Goal: Navigation & Orientation: Find specific page/section

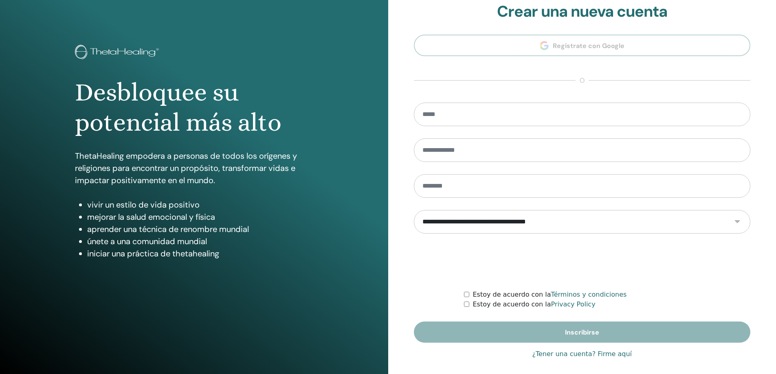
scroll to position [17, 0]
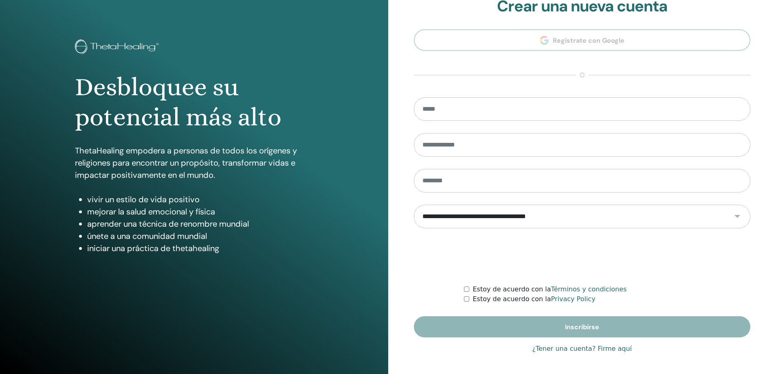
click at [607, 349] on link "¿Tener una cuenta? Firme aquí" at bounding box center [582, 349] width 100 height 10
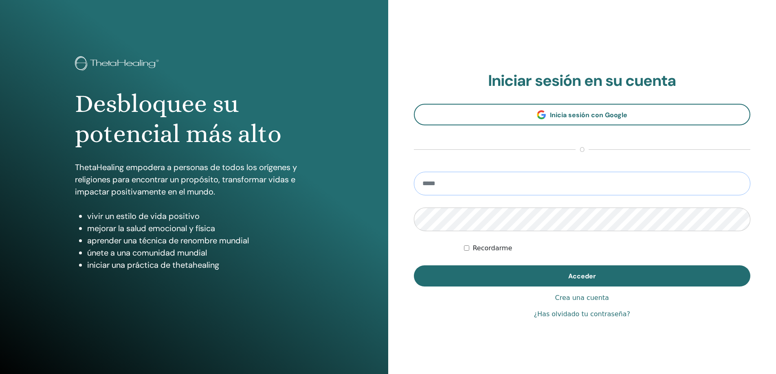
click at [466, 189] on input "email" at bounding box center [582, 184] width 337 height 24
type input "**********"
click at [414, 265] on button "Acceder" at bounding box center [582, 275] width 337 height 21
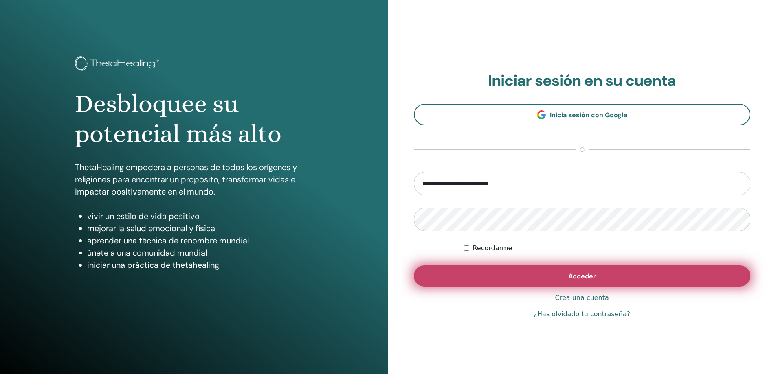
click at [567, 279] on button "Acceder" at bounding box center [582, 275] width 337 height 21
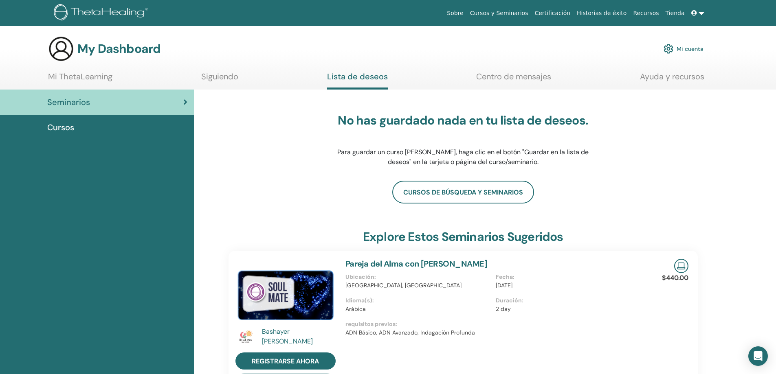
click at [94, 100] on div "Seminarios" at bounding box center [97, 102] width 181 height 12
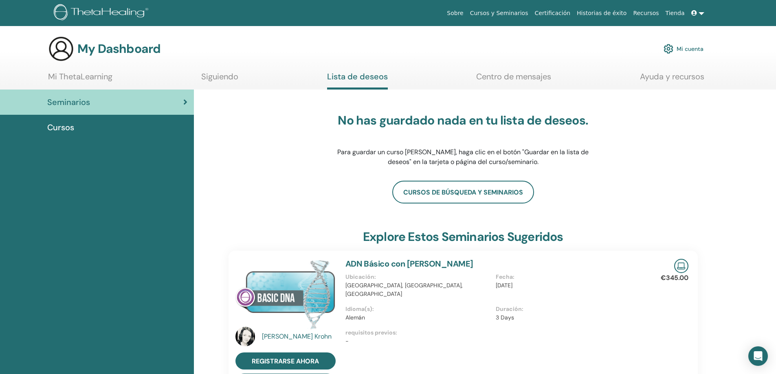
click at [67, 132] on span "Cursos" at bounding box center [60, 127] width 27 height 12
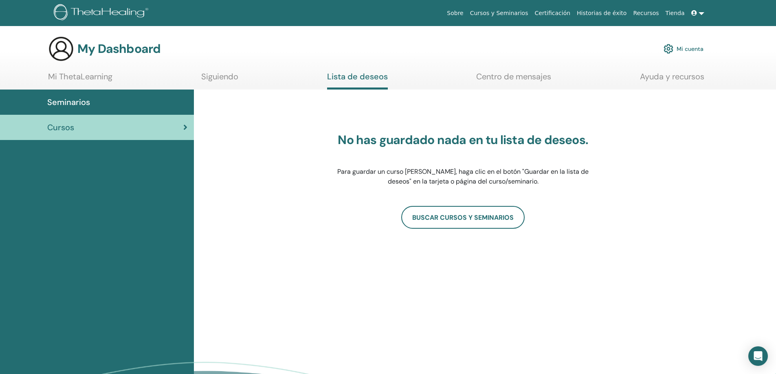
click at [77, 77] on link "Mi ThetaLearning" at bounding box center [80, 80] width 64 height 16
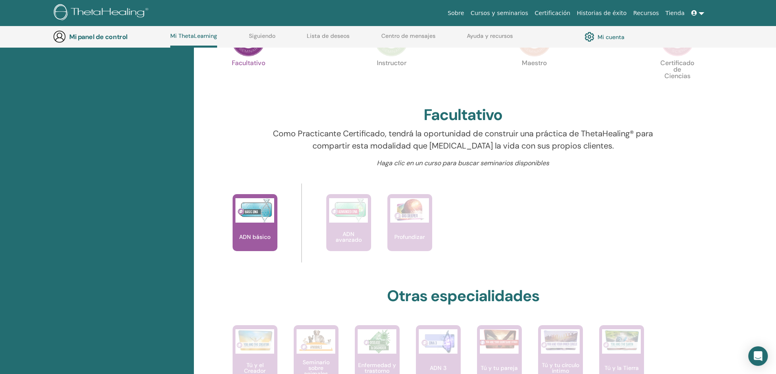
scroll to position [174, 0]
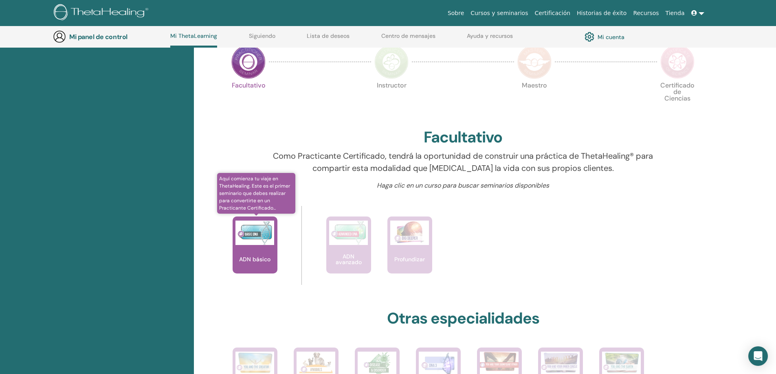
click at [273, 252] on div "ADN básico" at bounding box center [254, 245] width 45 height 57
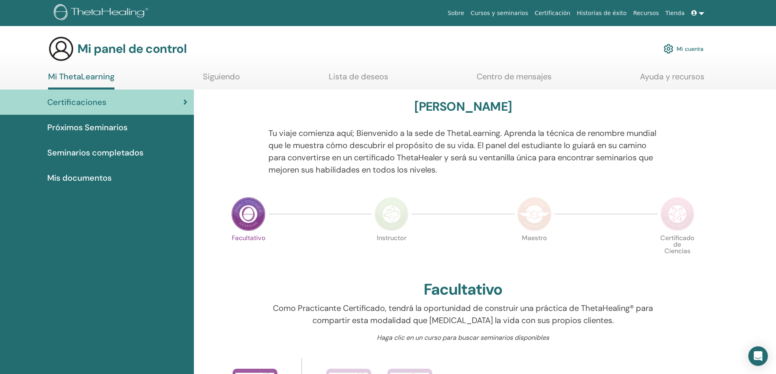
click at [91, 127] on font "Próximos Seminarios" at bounding box center [87, 127] width 80 height 11
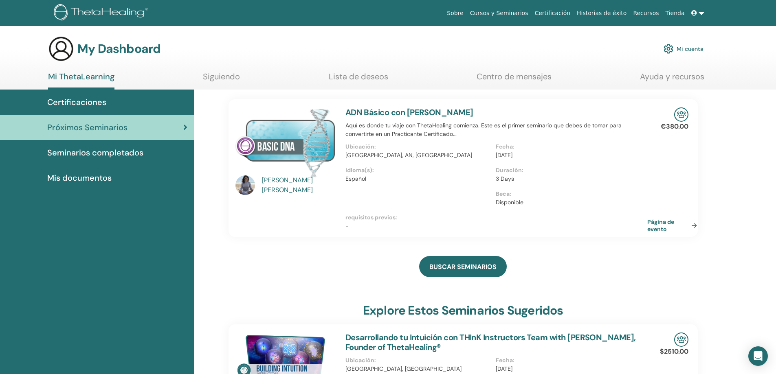
click at [676, 226] on link "Página de evento" at bounding box center [673, 225] width 53 height 15
click at [377, 219] on p "requisitos previos :" at bounding box center [495, 217] width 300 height 9
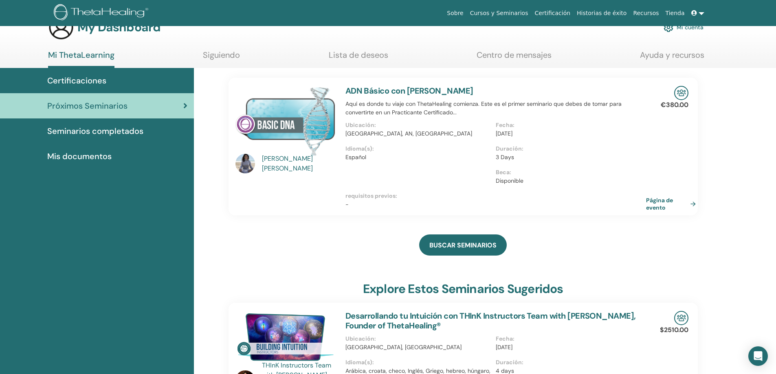
scroll to position [2, 0]
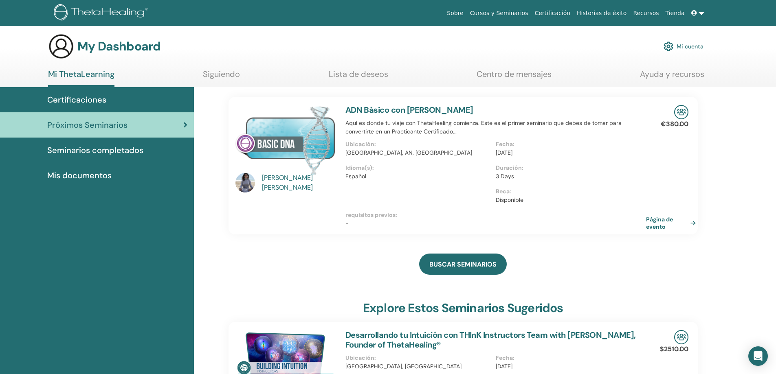
click at [87, 172] on span "Mis documentos" at bounding box center [79, 175] width 64 height 12
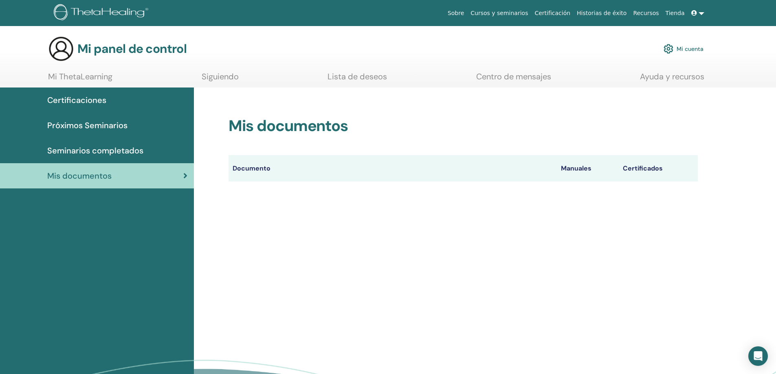
click at [514, 79] on font "Centro de mensajes" at bounding box center [513, 76] width 75 height 11
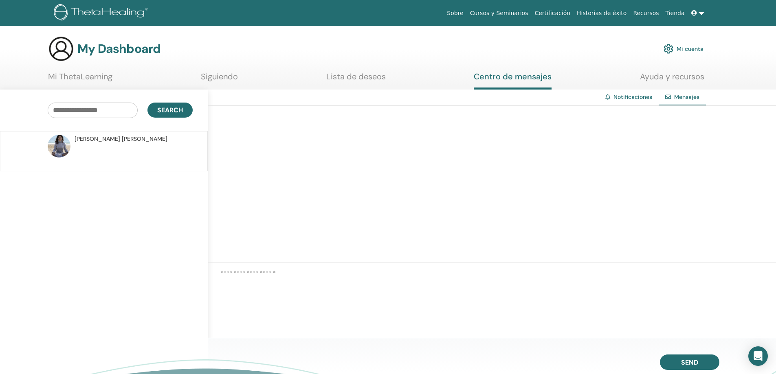
click at [209, 78] on link "Siguiendo" at bounding box center [219, 80] width 37 height 16
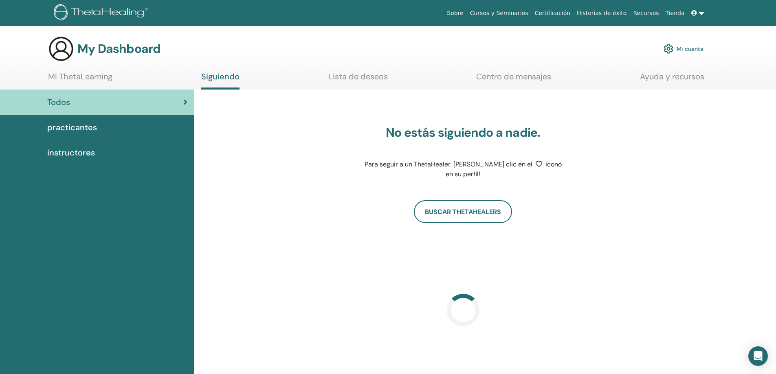
click at [72, 130] on span "practicantes" at bounding box center [72, 127] width 50 height 12
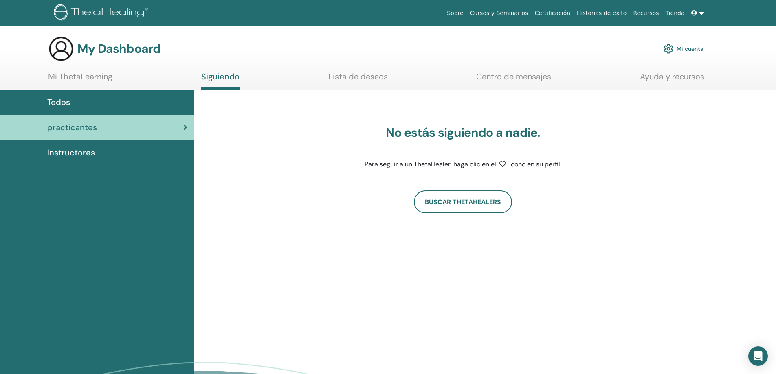
click at [68, 156] on span "instructores" at bounding box center [71, 153] width 48 height 12
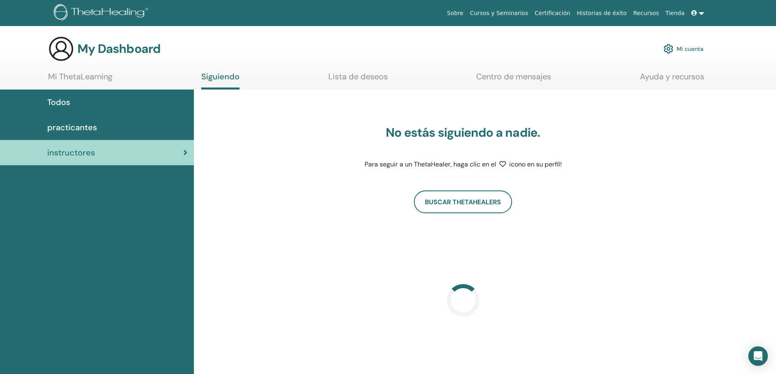
click at [88, 78] on link "Mi ThetaLearning" at bounding box center [80, 80] width 64 height 16
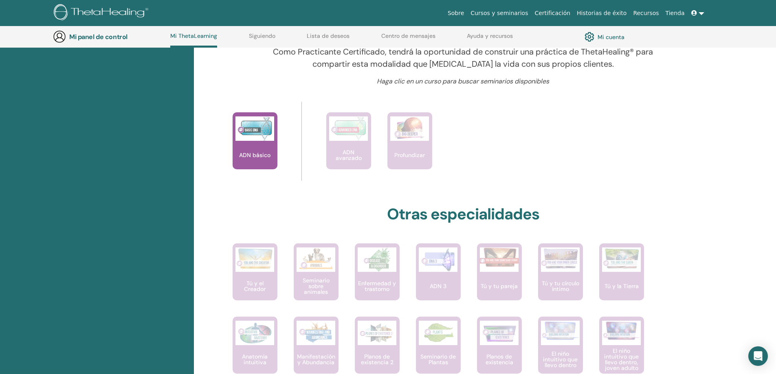
scroll to position [270, 0]
